Goal: Task Accomplishment & Management: Use online tool/utility

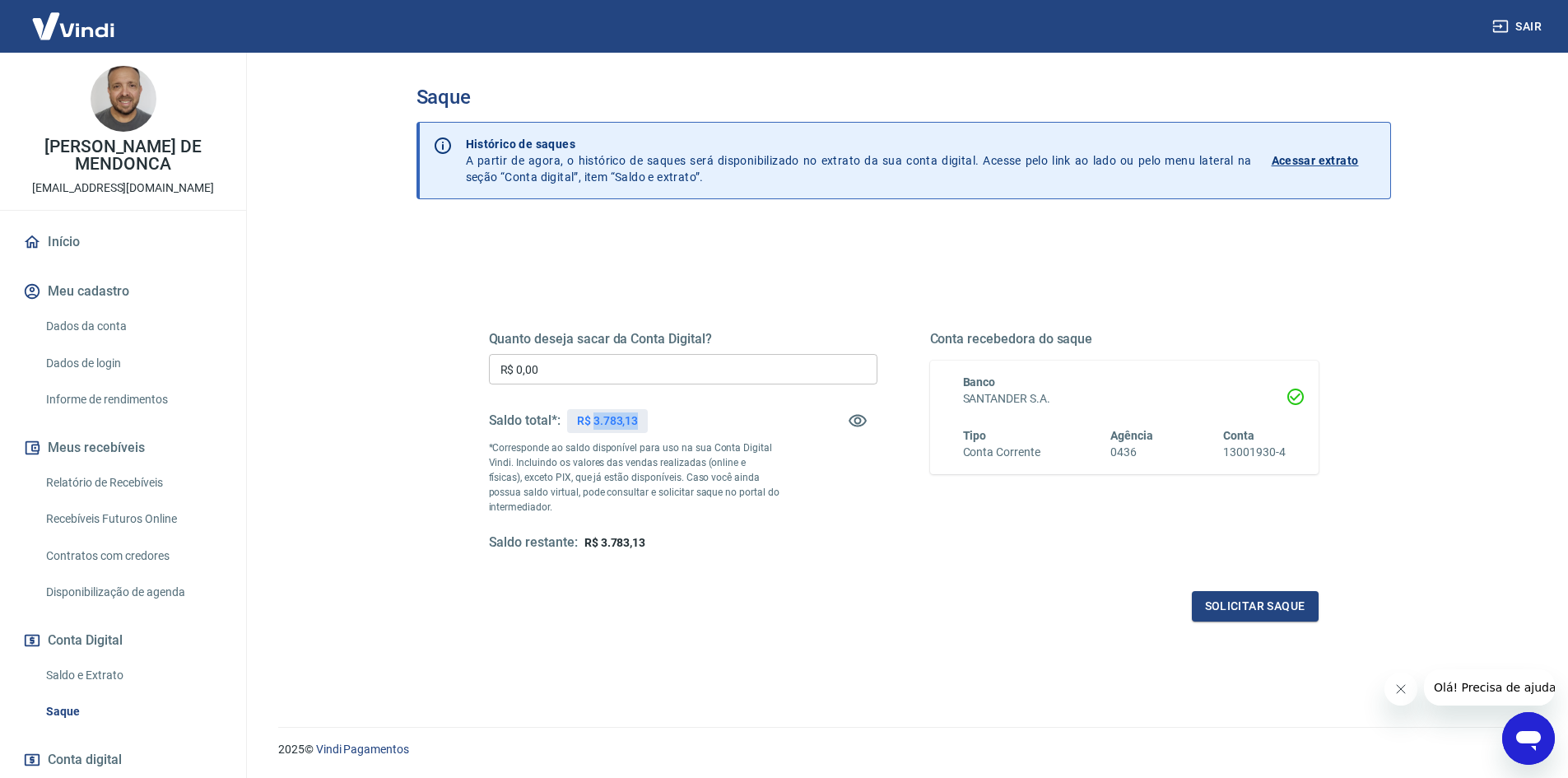
click at [612, 414] on p "R$ 3.783,13" at bounding box center [607, 420] width 61 height 17
paste input "text"
click at [712, 355] on input "R$ 0,00" at bounding box center [684, 369] width 389 height 31
drag, startPoint x: 712, startPoint y: 355, endPoint x: 98, endPoint y: 363, distance: 614.1
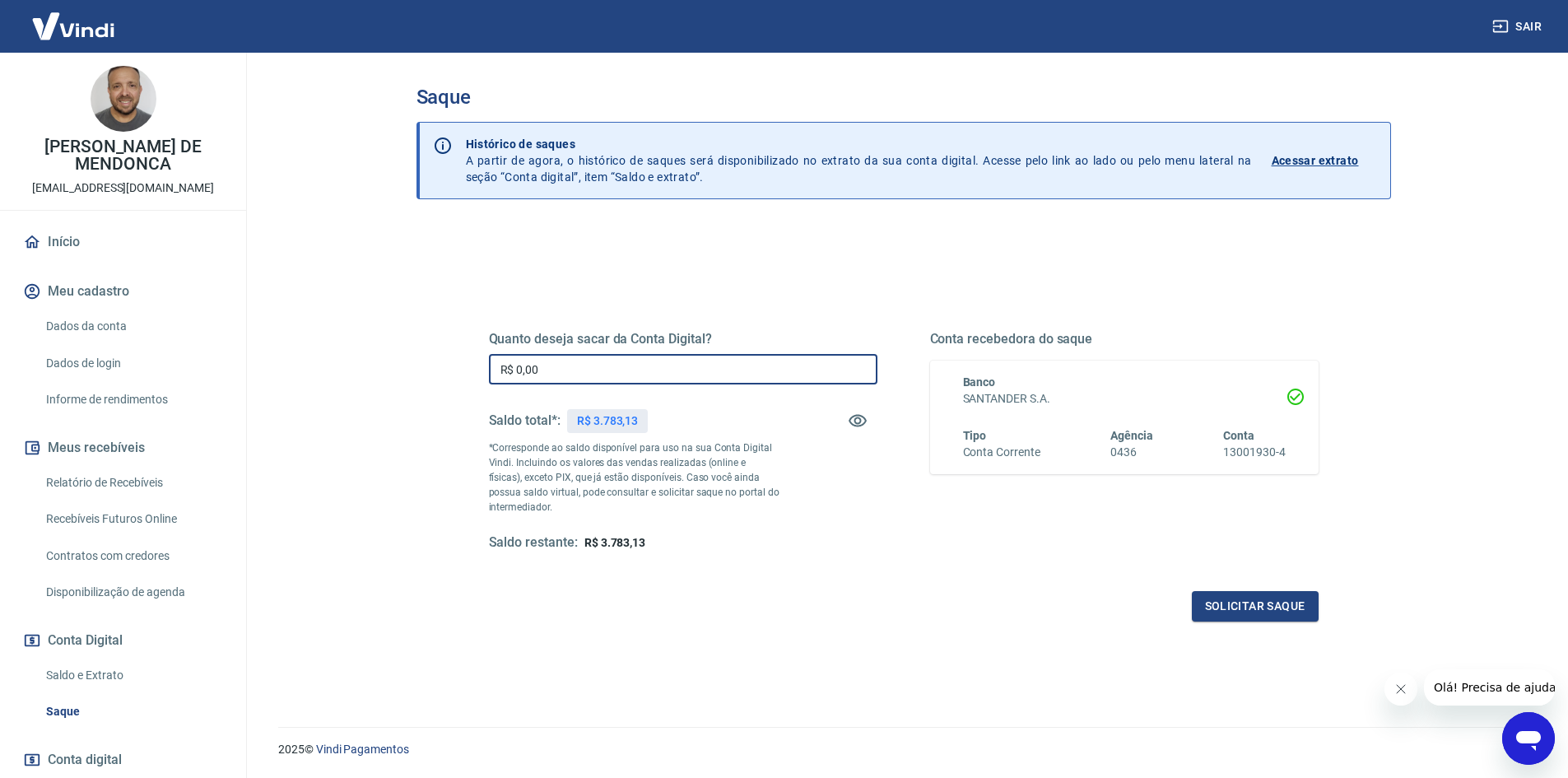
click at [0, 352] on div "Sair CAIO DIAS DE MENDONCA [EMAIL_ADDRESS][DOMAIN_NAME] Início Meu cadastro Dad…" at bounding box center [784, 389] width 1568 height 778
paste input "3.783,13"
type input "R$ 3.783,13"
click at [1286, 618] on button "Solicitar saque" at bounding box center [1255, 606] width 127 height 31
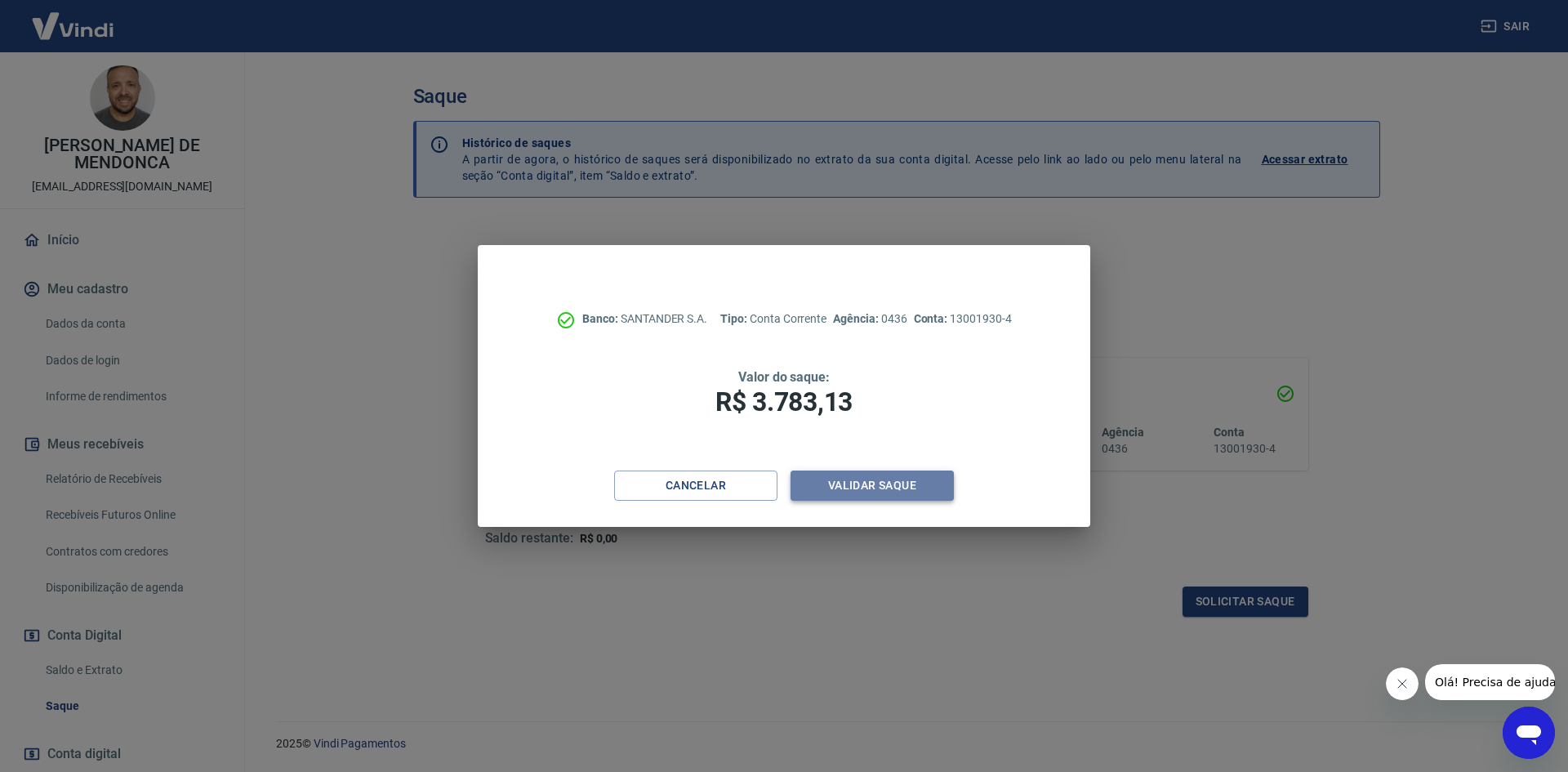
click at [899, 488] on button "Validar saque" at bounding box center [872, 486] width 163 height 30
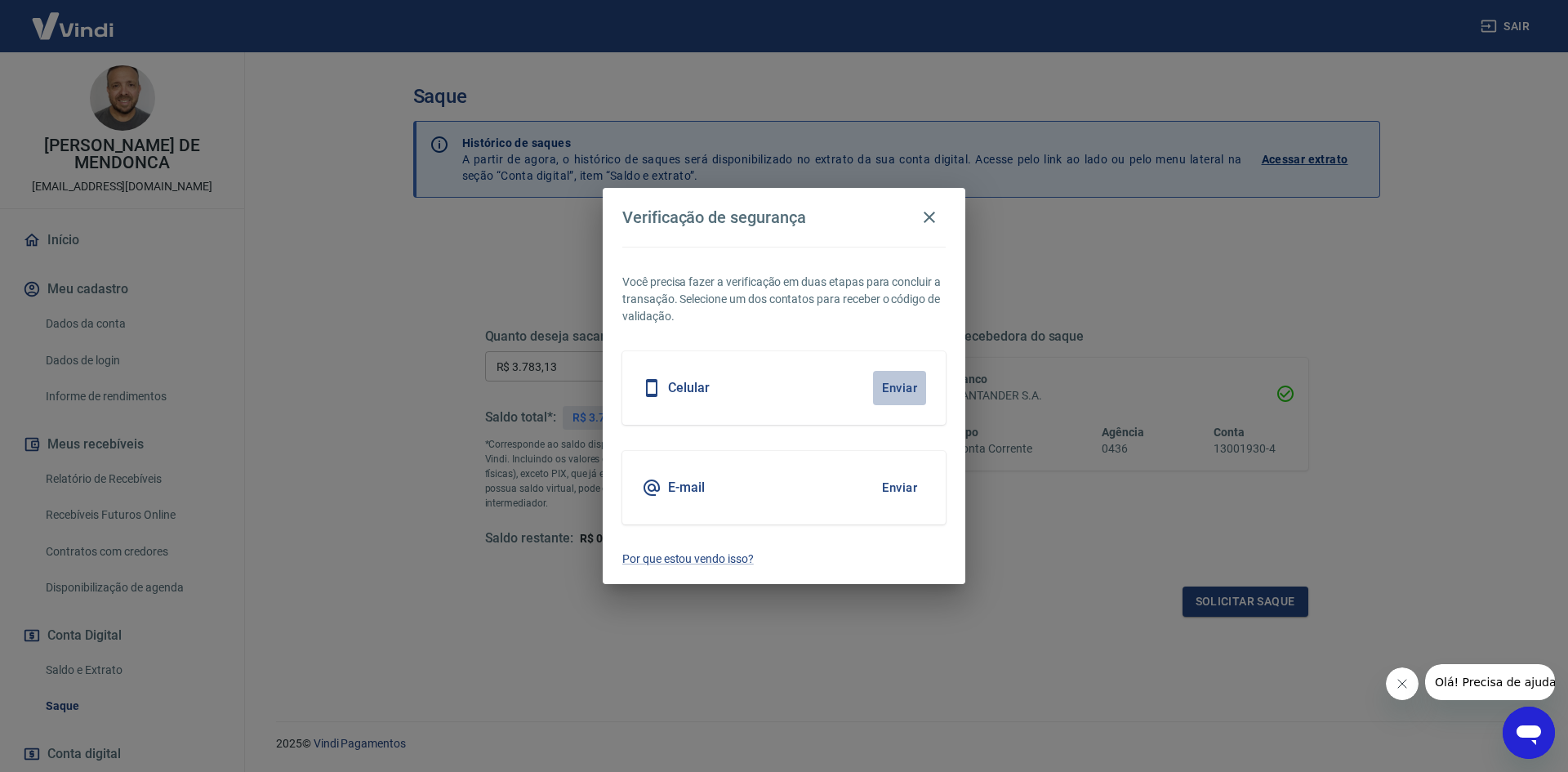
click at [895, 380] on button "Enviar" at bounding box center [899, 387] width 53 height 34
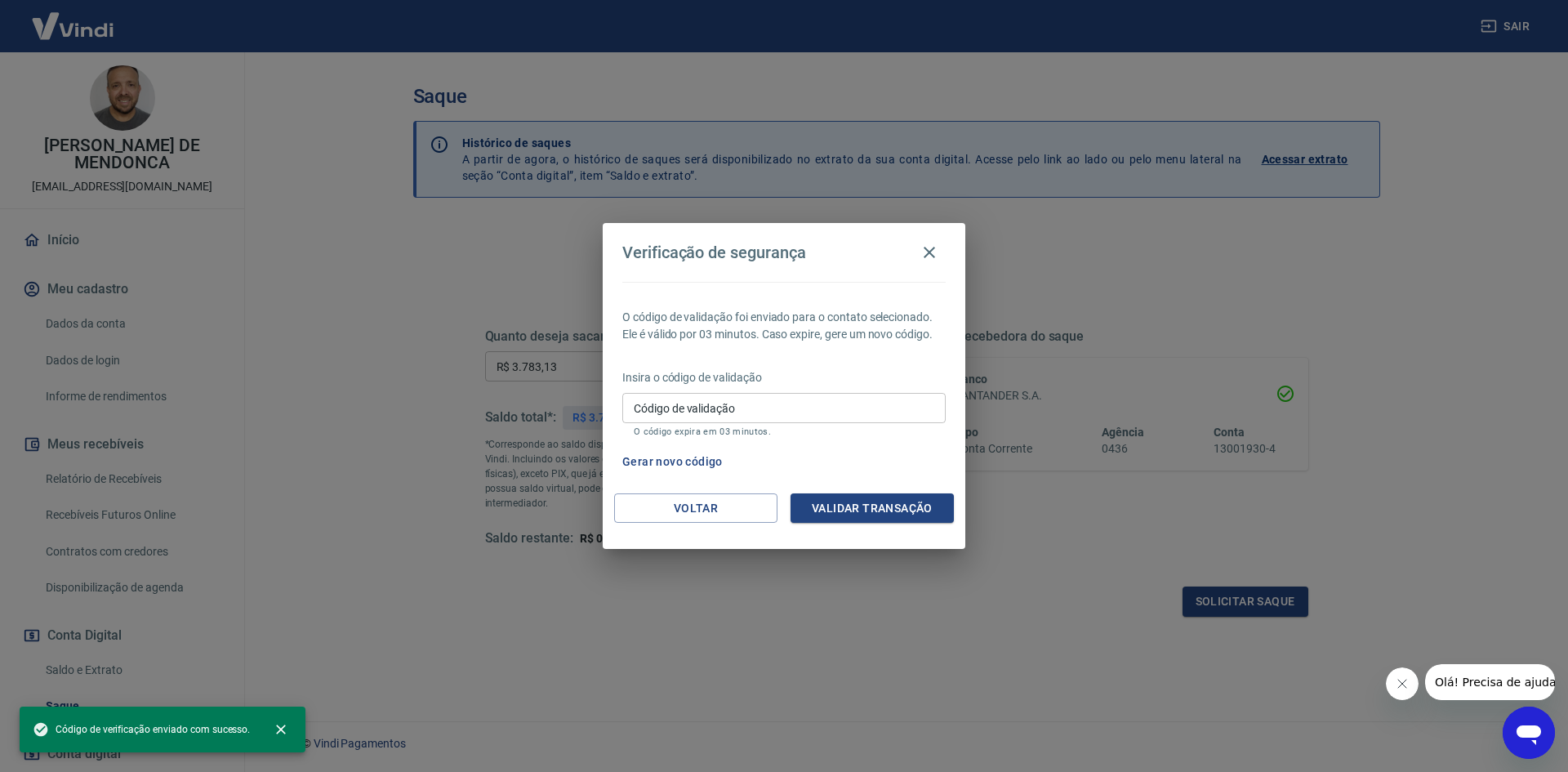
click at [855, 399] on input "Código de validação" at bounding box center [784, 408] width 323 height 30
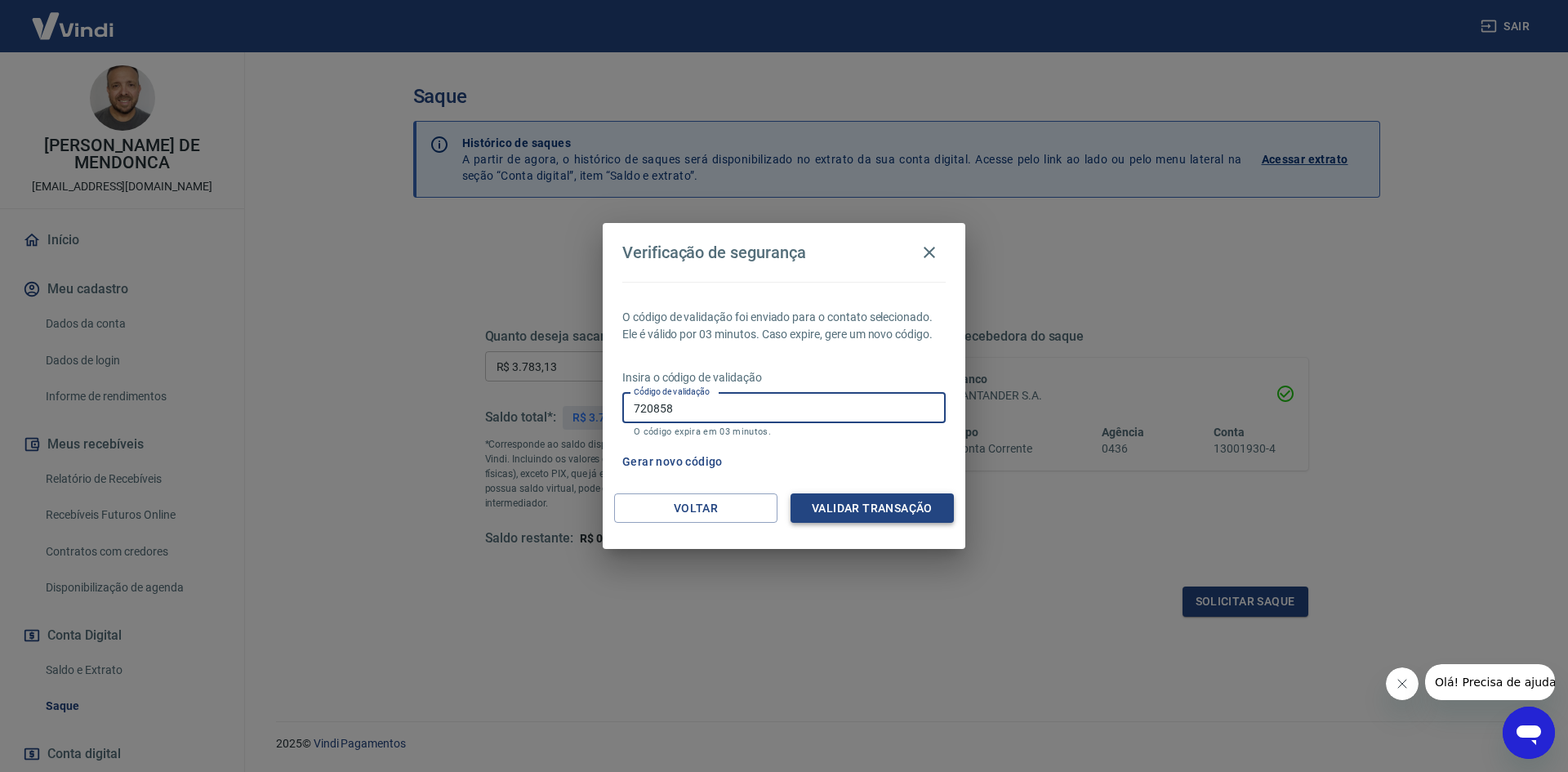
type input "720858"
click at [876, 506] on button "Validar transação" at bounding box center [872, 509] width 163 height 30
